Goal: Navigation & Orientation: Understand site structure

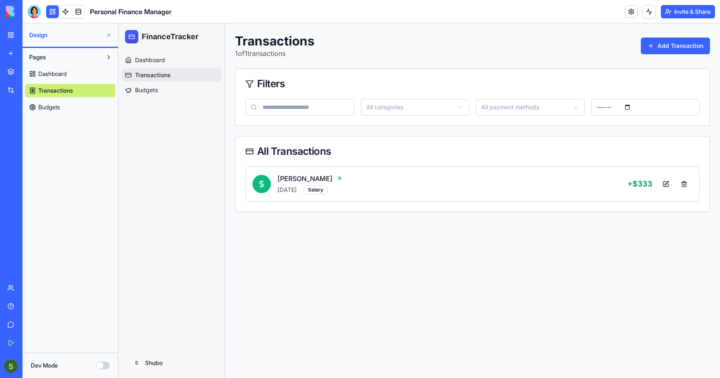
click at [68, 106] on link "Budgets" at bounding box center [70, 106] width 90 height 13
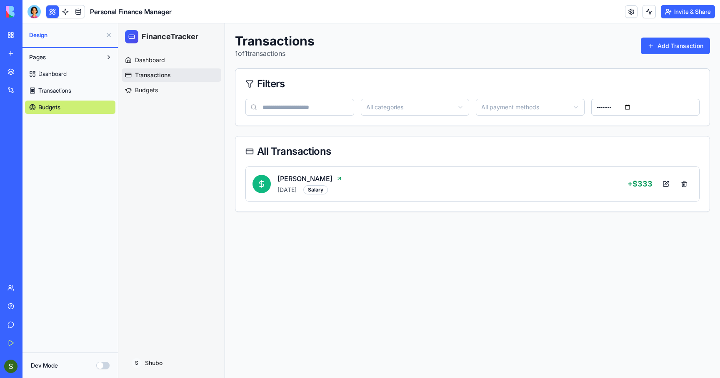
select select "*******"
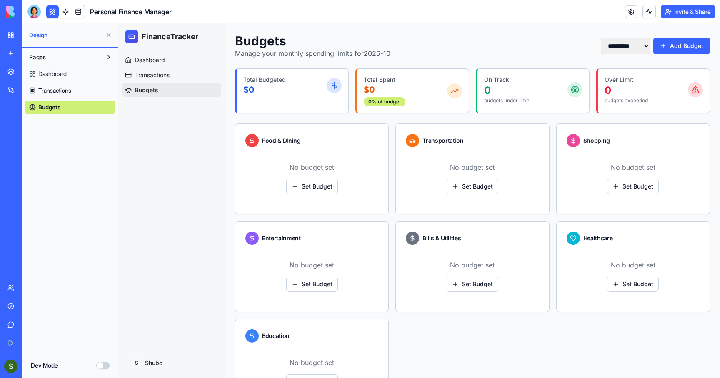
click at [75, 85] on link "Transactions" at bounding box center [70, 90] width 90 height 13
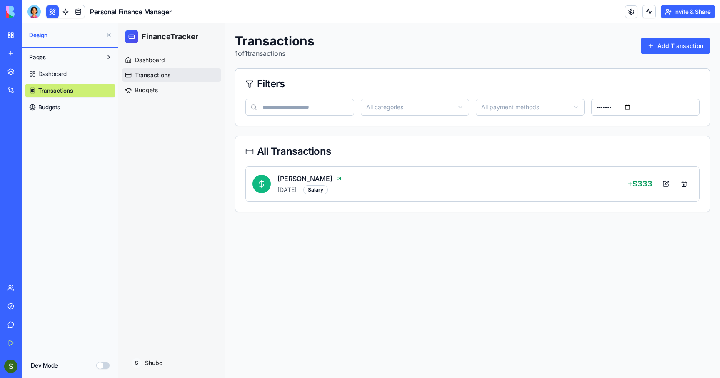
click at [80, 67] on link "Dashboard" at bounding box center [70, 73] width 90 height 13
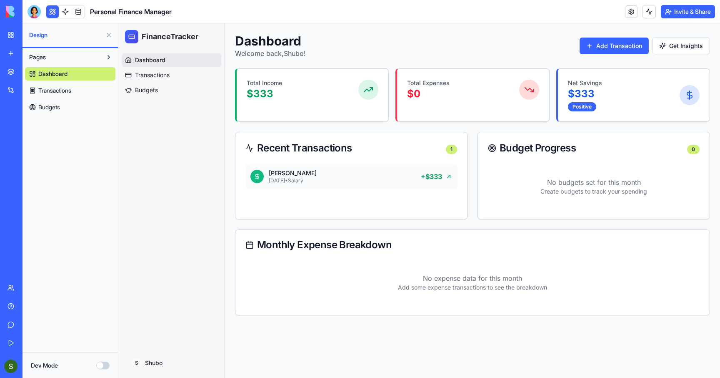
click at [86, 55] on button "Pages" at bounding box center [63, 56] width 77 height 13
click at [10, 35] on link "My Workspace" at bounding box center [19, 35] width 33 height 17
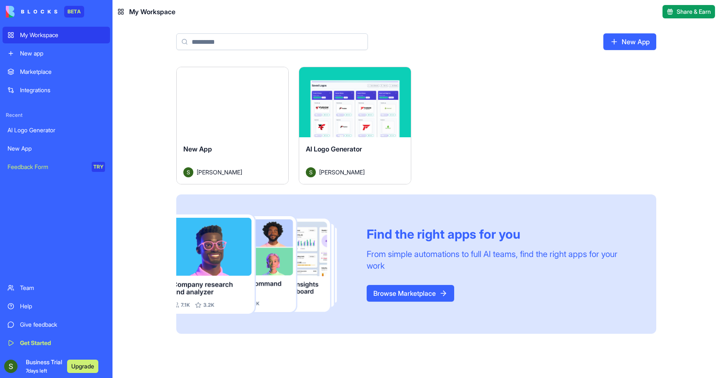
click at [130, 18] on header "My Workspace Share & Earn" at bounding box center [417, 11] width 608 height 23
click at [126, 11] on div "My Workspace" at bounding box center [147, 12] width 58 height 10
click at [120, 11] on rect at bounding box center [119, 10] width 2 height 2
click at [147, 13] on span "My Workspace" at bounding box center [152, 12] width 46 height 10
click at [70, 280] on link "Team" at bounding box center [57, 287] width 108 height 17
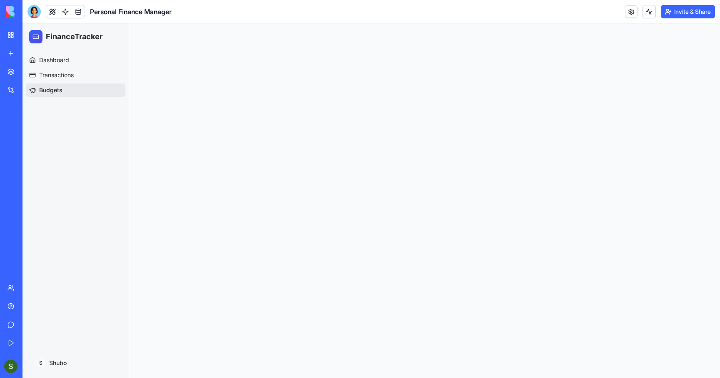
select select "*******"
